Goal: Transaction & Acquisition: Purchase product/service

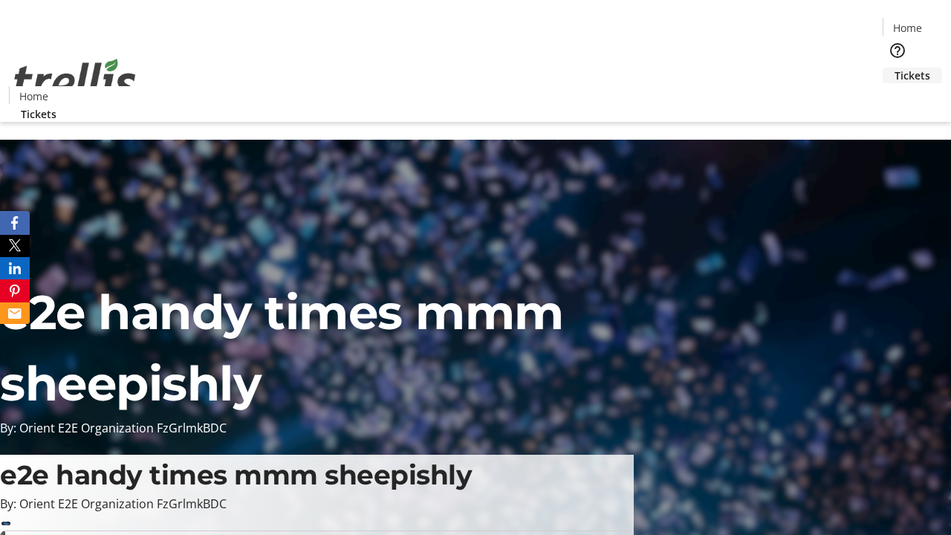
click at [895, 68] on span "Tickets" at bounding box center [913, 76] width 36 height 16
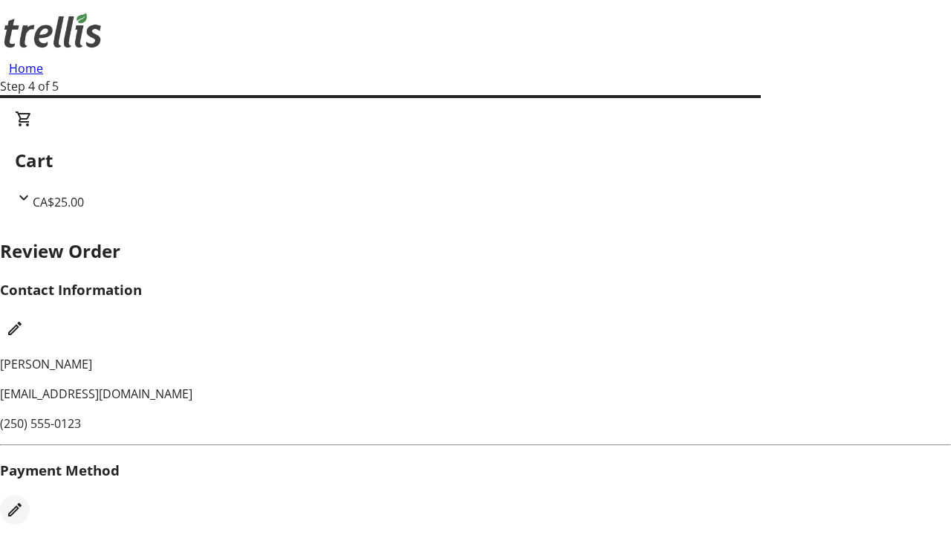
click at [24, 501] on mat-icon "Edit Payment Method" at bounding box center [15, 510] width 18 height 18
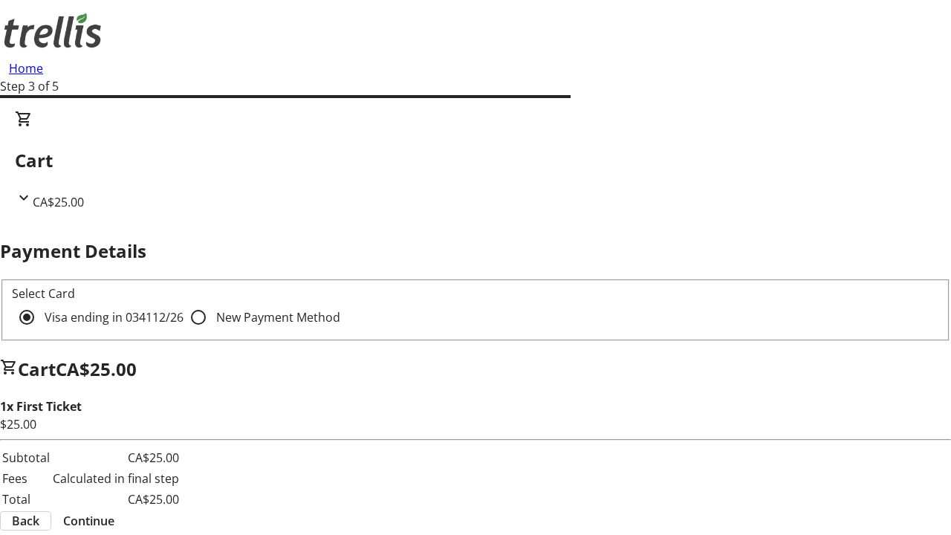
click at [184, 302] on input "New Payment Method" at bounding box center [199, 317] width 30 height 30
radio input "true"
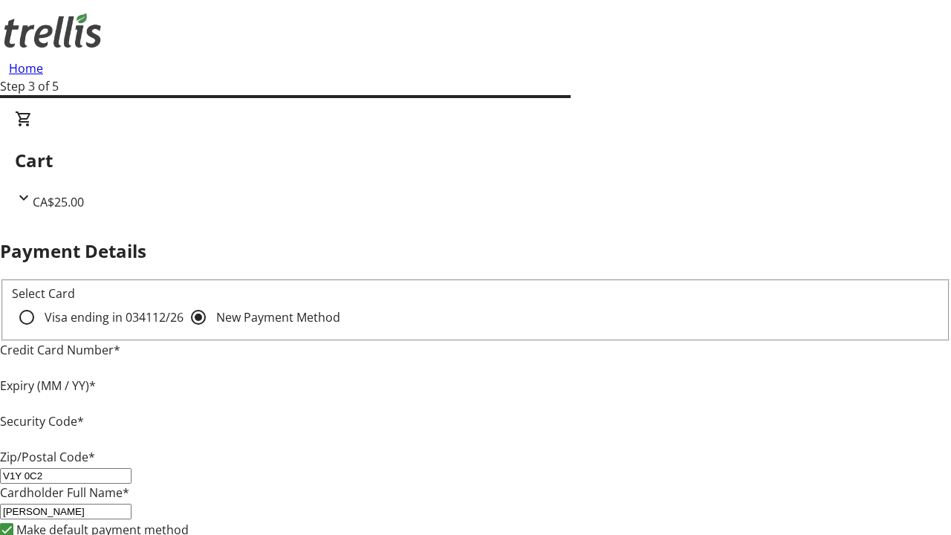
type input "V1Y 0C2"
